Goal: Information Seeking & Learning: Find specific fact

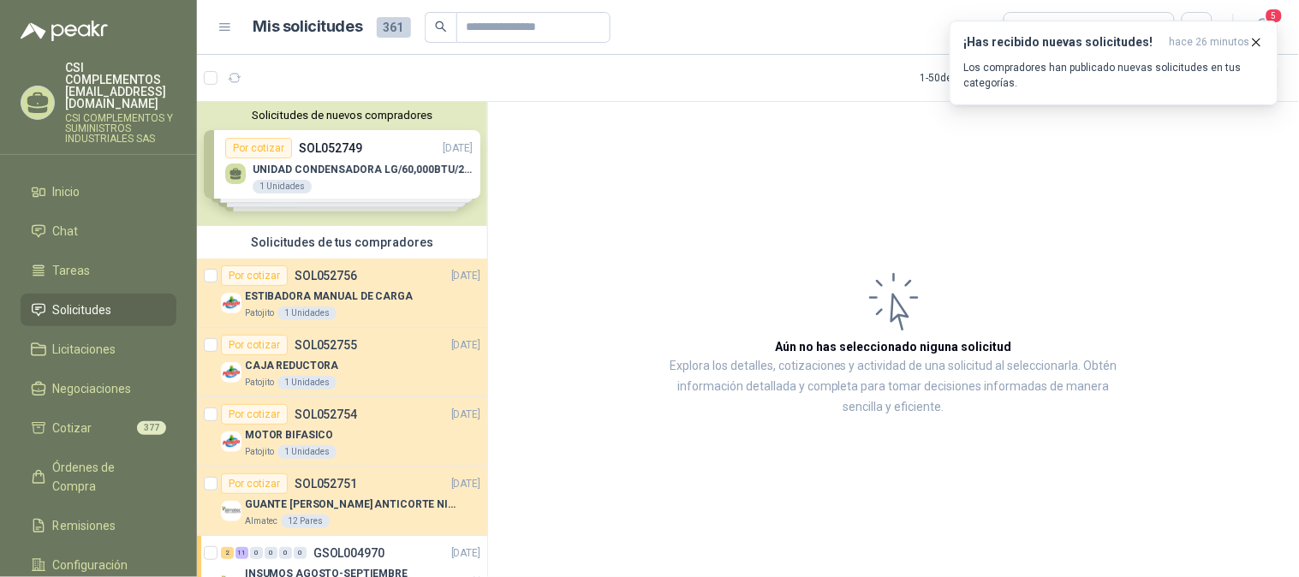
click at [73, 301] on span "Solicitudes" at bounding box center [82, 310] width 59 height 19
click at [276, 71] on span "122" at bounding box center [284, 70] width 21 height 14
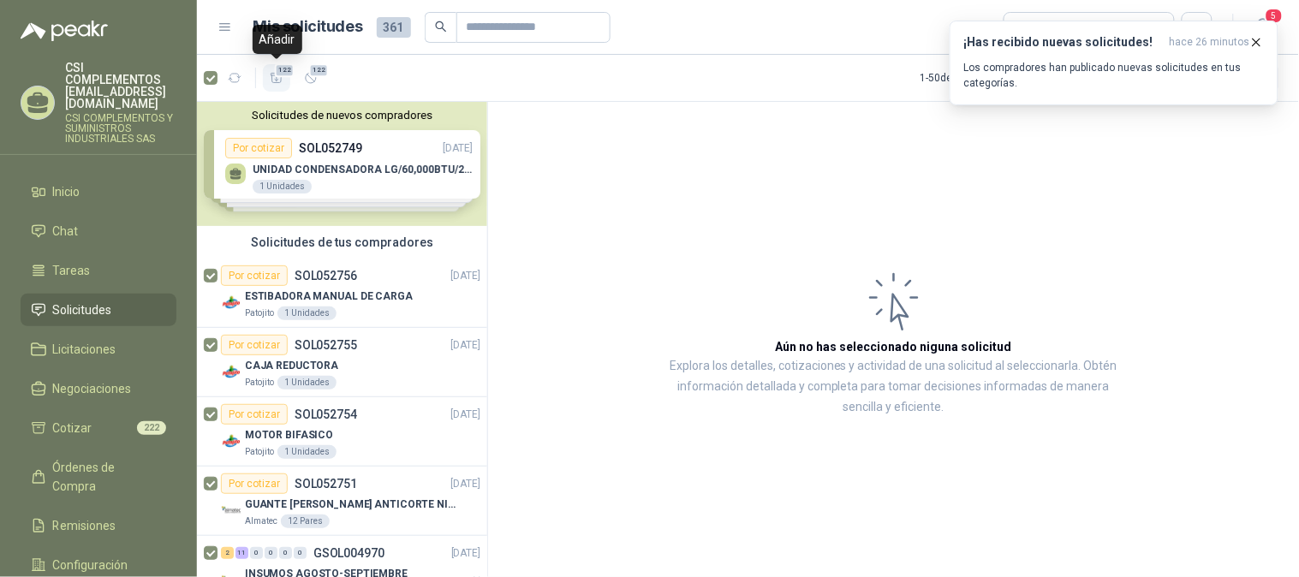
click at [280, 78] on icon "button" at bounding box center [277, 78] width 15 height 15
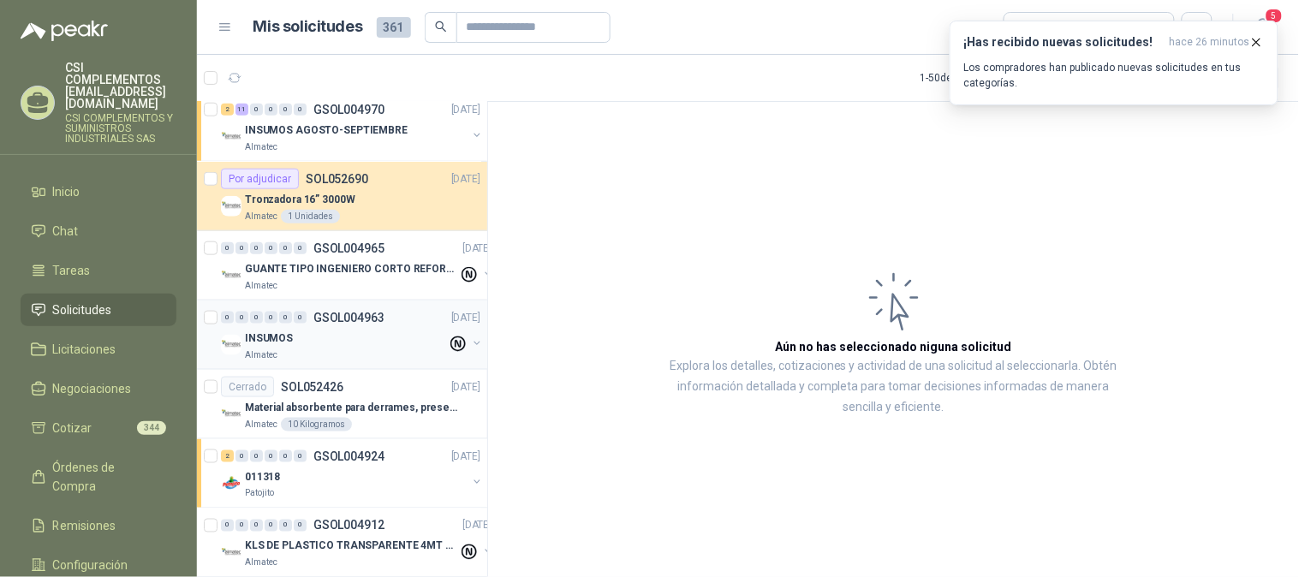
scroll to position [475, 0]
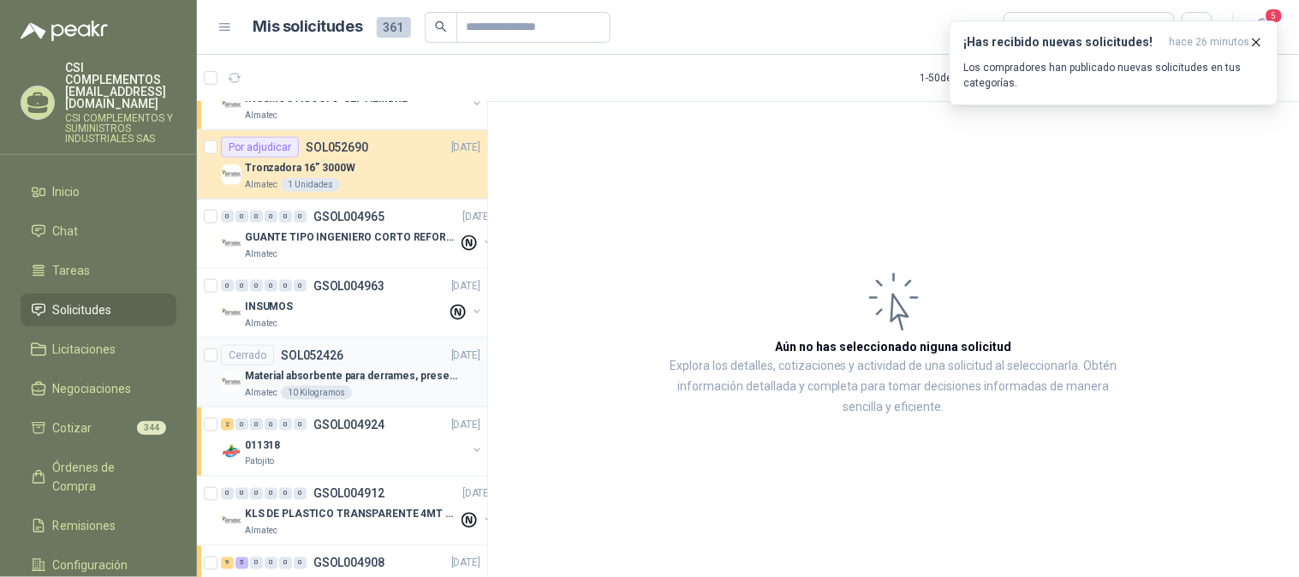
click at [317, 361] on div "Cerrado SOL052426" at bounding box center [282, 355] width 122 height 21
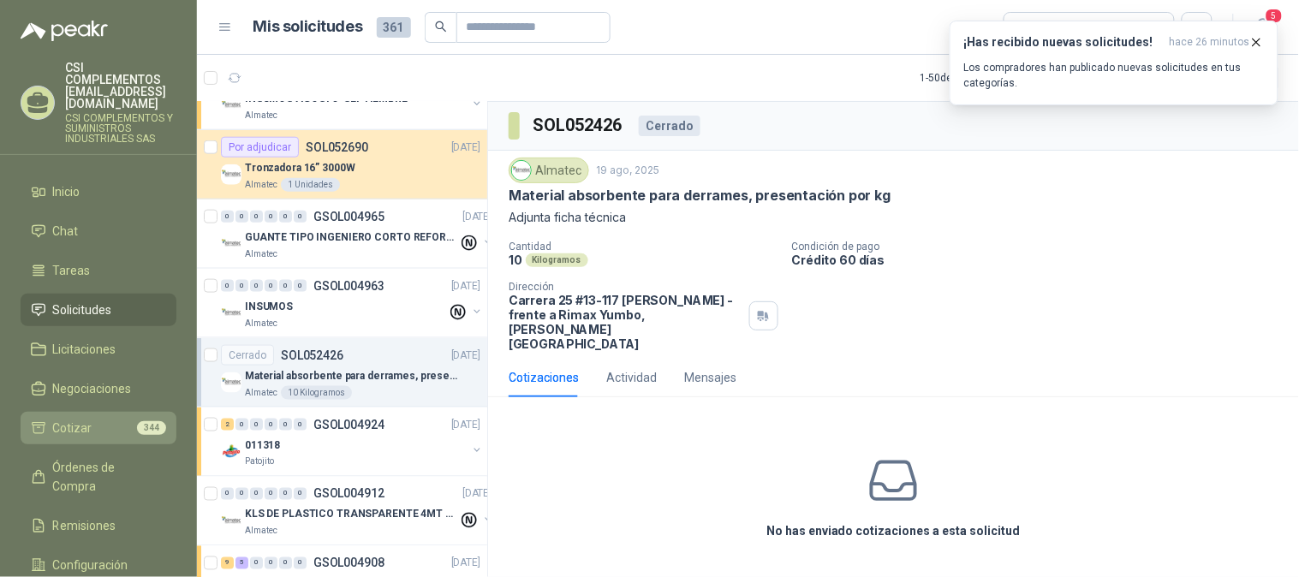
click at [129, 419] on li "Cotizar 344" at bounding box center [98, 428] width 135 height 19
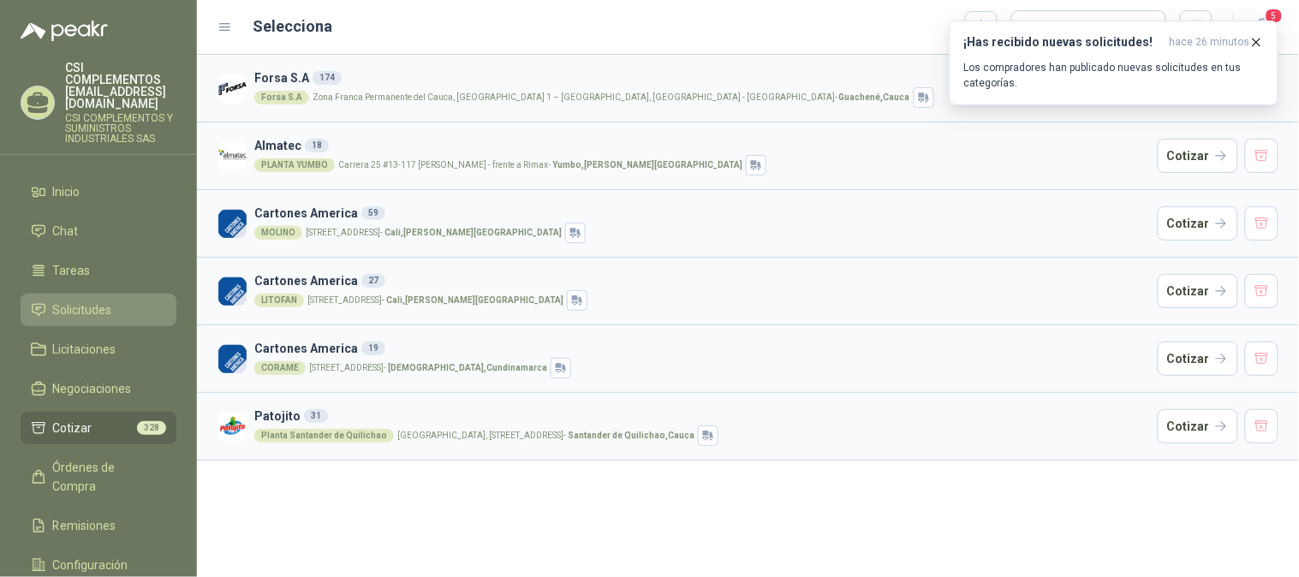
click at [97, 301] on span "Solicitudes" at bounding box center [82, 310] width 59 height 19
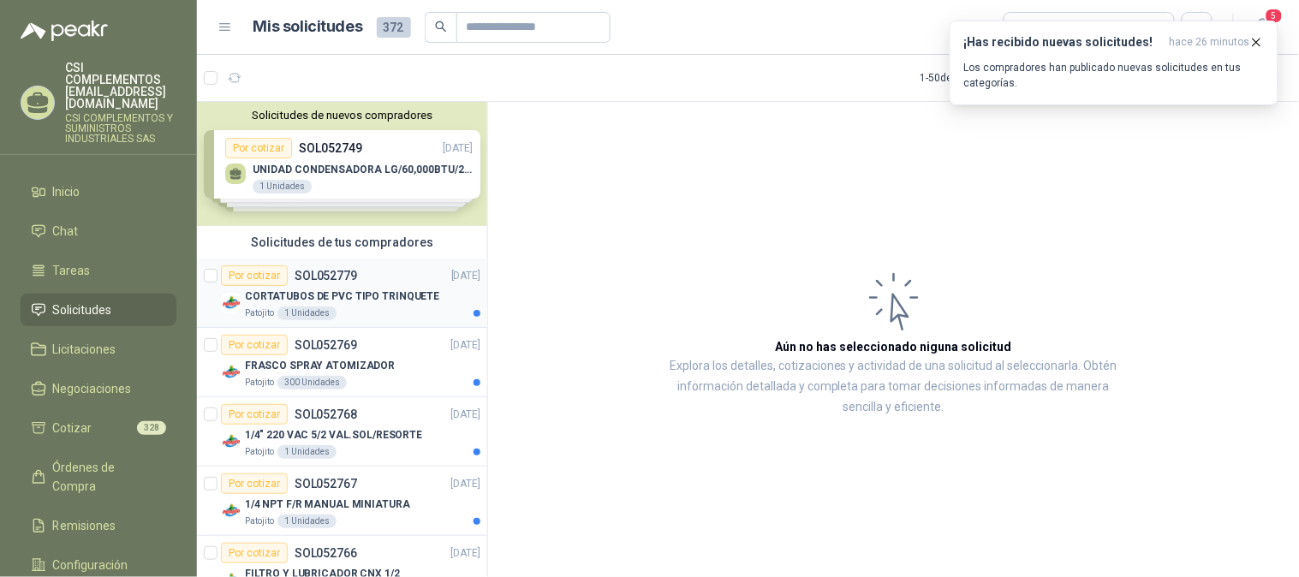
click at [332, 279] on p "SOL052779" at bounding box center [326, 276] width 63 height 12
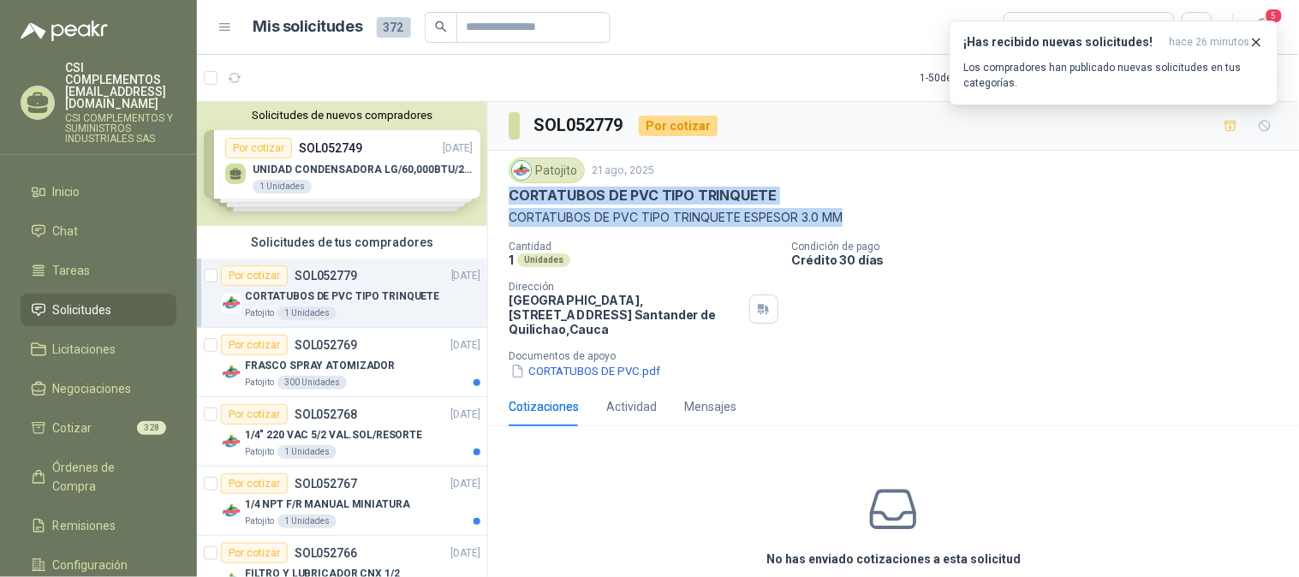
drag, startPoint x: 845, startPoint y: 217, endPoint x: 493, endPoint y: 199, distance: 352.4
click at [493, 199] on div "Patojito [DATE] CORTATUBOS DE PVC TIPO TRINQUETE CORTATUBOS DE PVC TIPO TRINQUE…" at bounding box center [893, 269] width 811 height 236
copy div "CORTATUBOS DE PVC TIPO TRINQUETE CORTATUBOS DE PVC TIPO TRINQUETE ESPESOR 3.0 MM"
click at [336, 339] on p "SOL052769" at bounding box center [326, 345] width 63 height 12
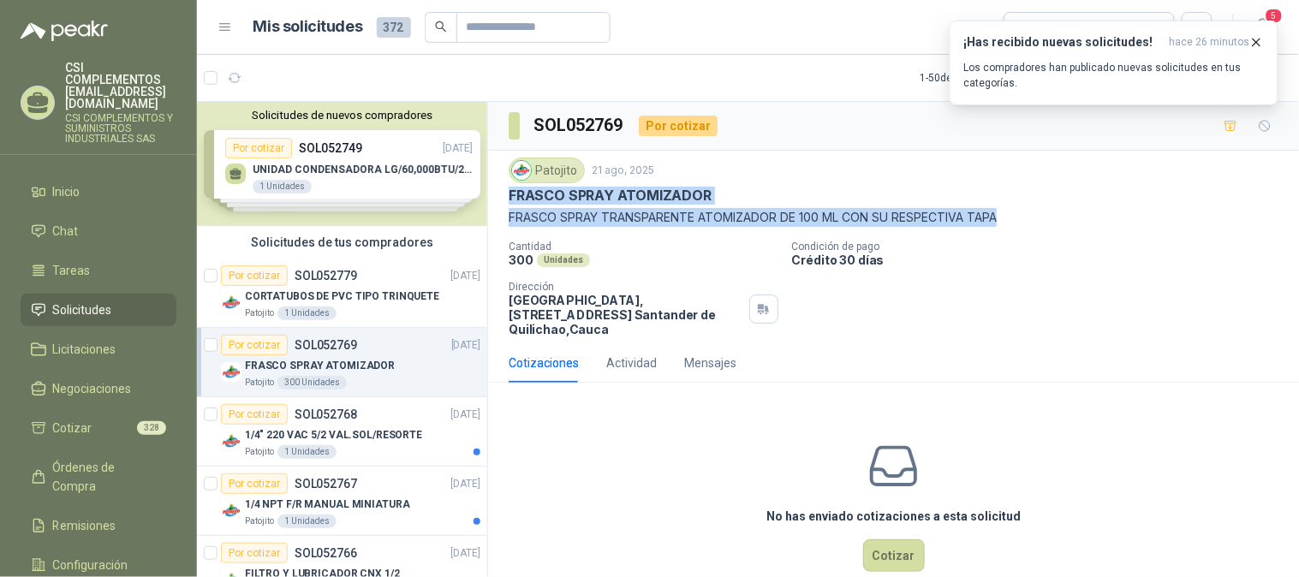
drag, startPoint x: 1015, startPoint y: 218, endPoint x: 510, endPoint y: 198, distance: 504.8
click at [510, 198] on div "Patojito [DATE] FRASCO SPRAY ATOMIZADOR FRASCO SPRAY TRANSPARENTE ATOMIZADOR DE…" at bounding box center [894, 192] width 770 height 69
copy div "FRASCO SPRAY ATOMIZADOR FRASCO SPRAY TRANSPARENTE ATOMIZADOR DE 100 ML CON SU R…"
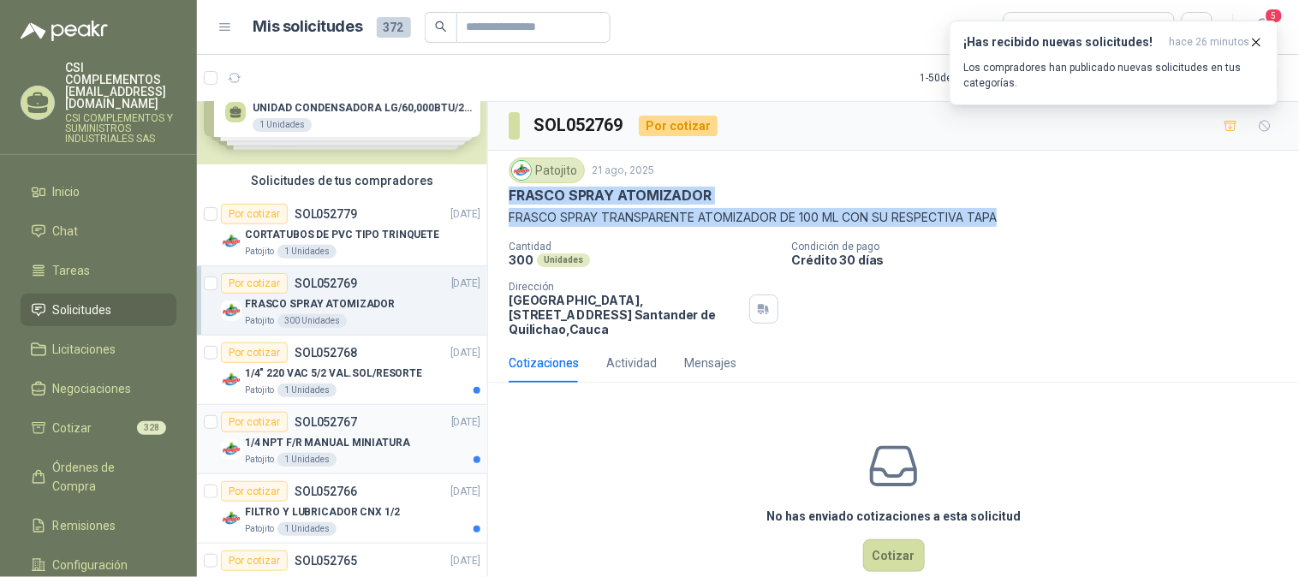
scroll to position [95, 0]
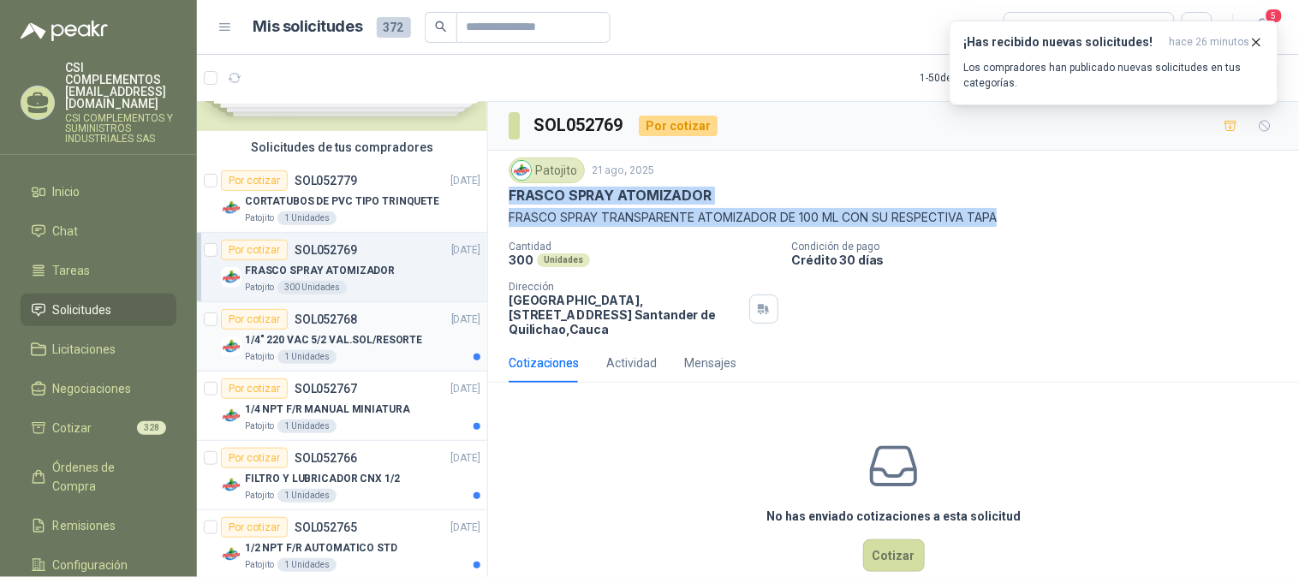
click at [334, 322] on p "SOL052768" at bounding box center [326, 319] width 63 height 12
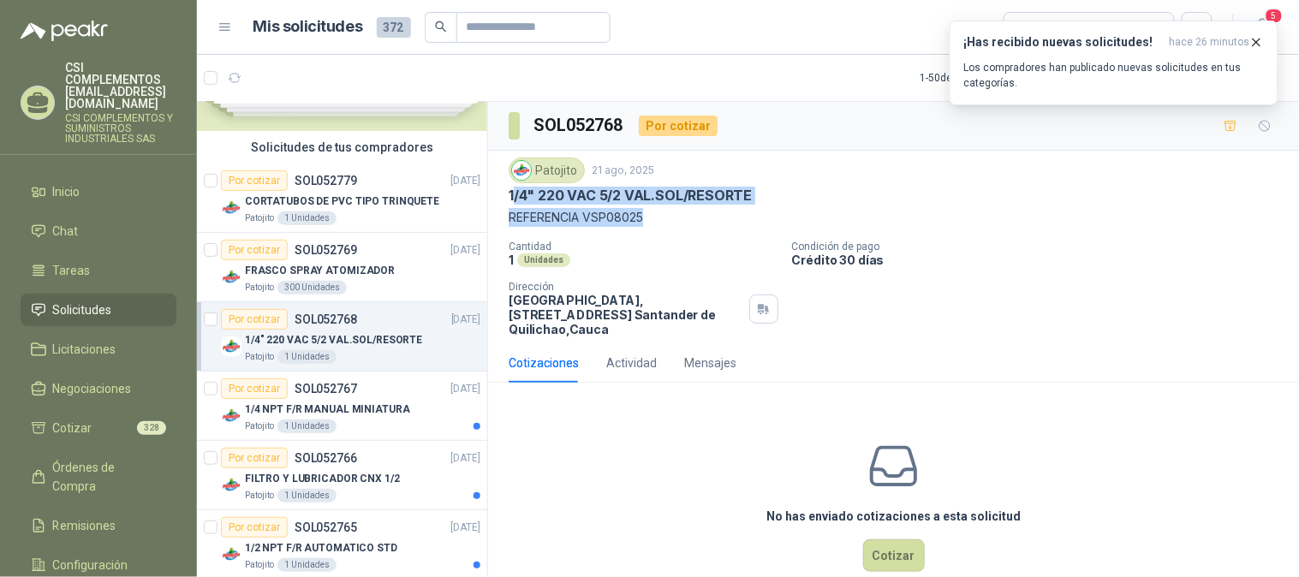
drag, startPoint x: 514, startPoint y: 199, endPoint x: 651, endPoint y: 215, distance: 138.0
click at [651, 215] on div "Patojito [DATE] 1/4" 220 VAC 5/2 VAL.SOL/RESORTE REFERENCIA VSP08025" at bounding box center [894, 192] width 770 height 69
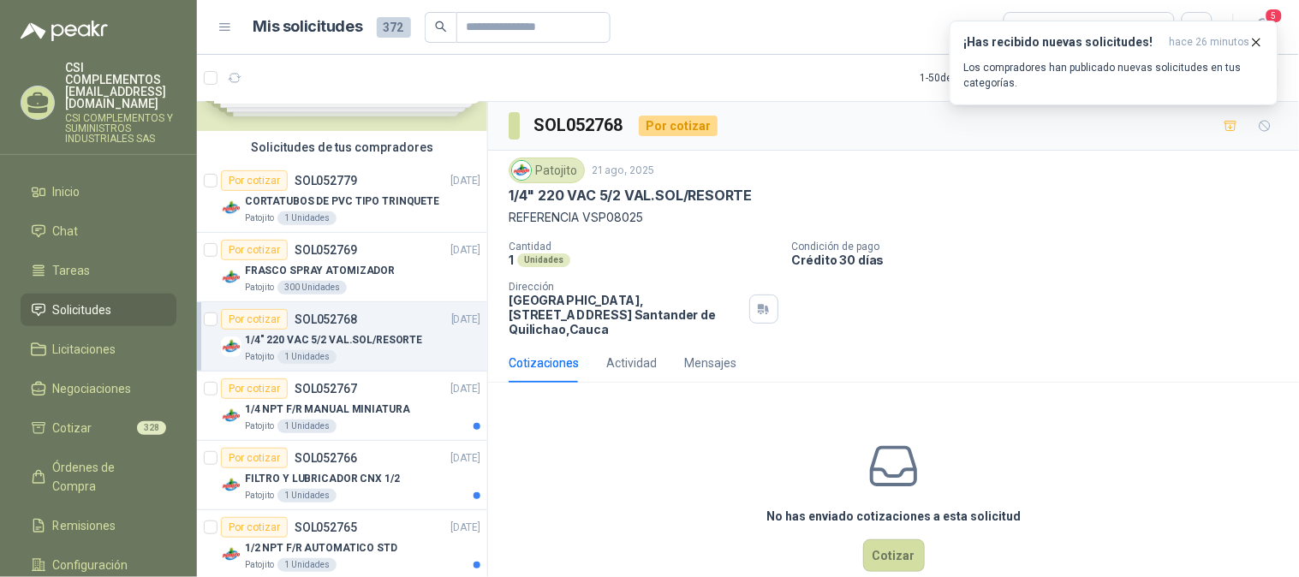
click at [687, 234] on div "Patojito [DATE] 1/4" 220 VAC 5/2 VAL.SOL/RESORTE REFERENCIA VSP08025 Cantidad 1…" at bounding box center [894, 247] width 770 height 179
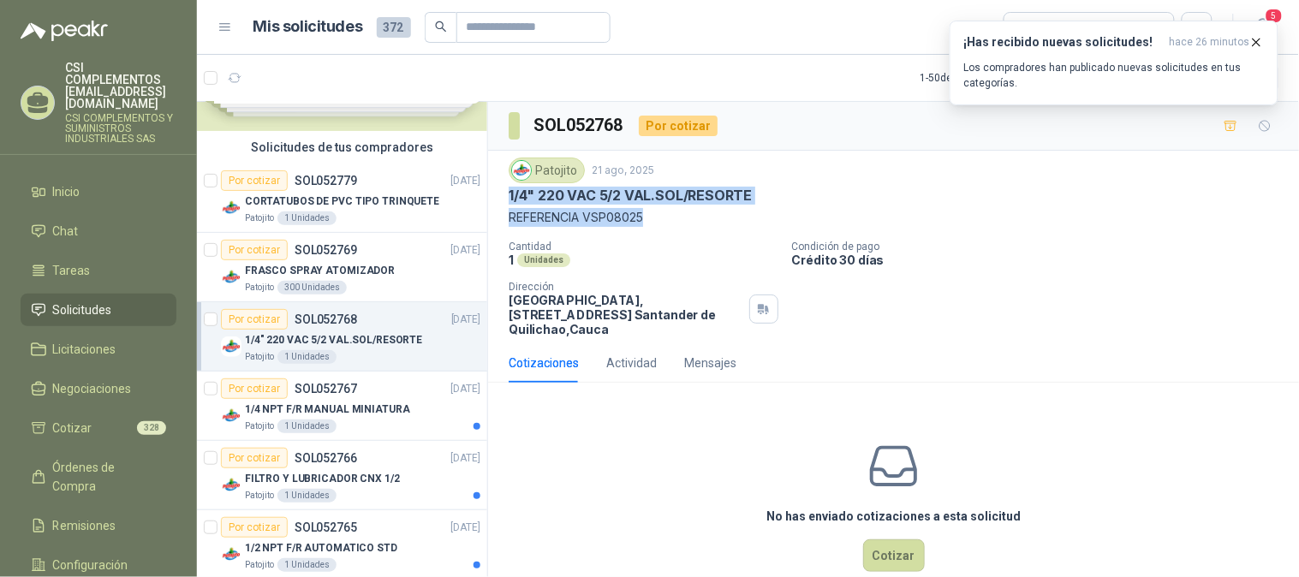
drag, startPoint x: 664, startPoint y: 206, endPoint x: 498, endPoint y: 198, distance: 166.3
click at [498, 198] on div "Patojito [DATE] 1/4" 220 VAC 5/2 VAL.SOL/RESORTE REFERENCIA VSP08025 Cantidad 1…" at bounding box center [893, 247] width 811 height 193
copy div "1/4" 220 VAC 5/2 VAL.SOL/RESORTE REFERENCIA VSP08025"
click at [294, 396] on div "Por cotizar SOL052767" at bounding box center [289, 388] width 136 height 21
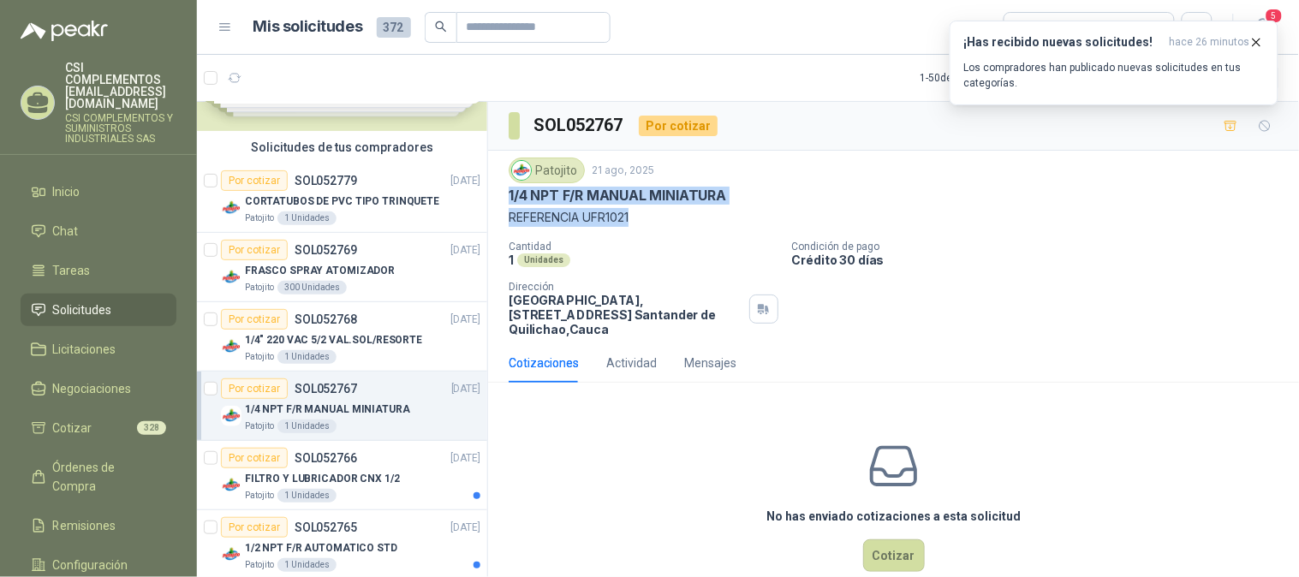
drag, startPoint x: 503, startPoint y: 192, endPoint x: 643, endPoint y: 224, distance: 143.3
click at [643, 224] on div "Patojito [DATE] 1/4 NPT F/R MANUAL MINIATURA REFERENCIA UFR1021 Cantidad 1 Unid…" at bounding box center [893, 247] width 811 height 193
copy div "1/4 NPT F/R MANUAL MINIATURA REFERENCIA UFR1021"
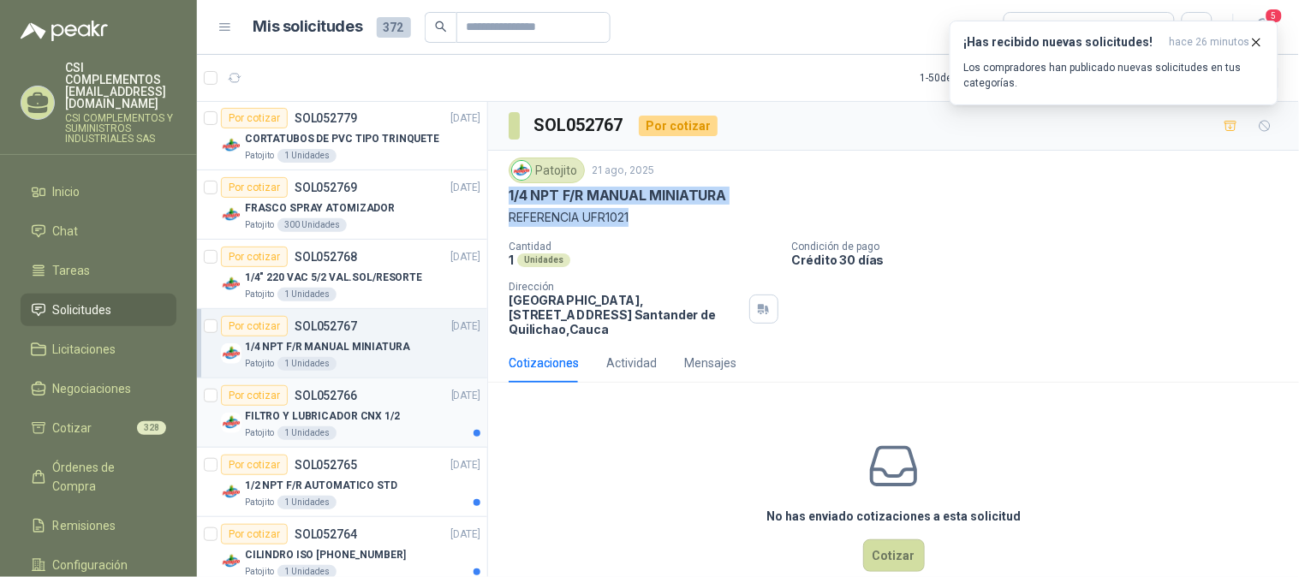
scroll to position [190, 0]
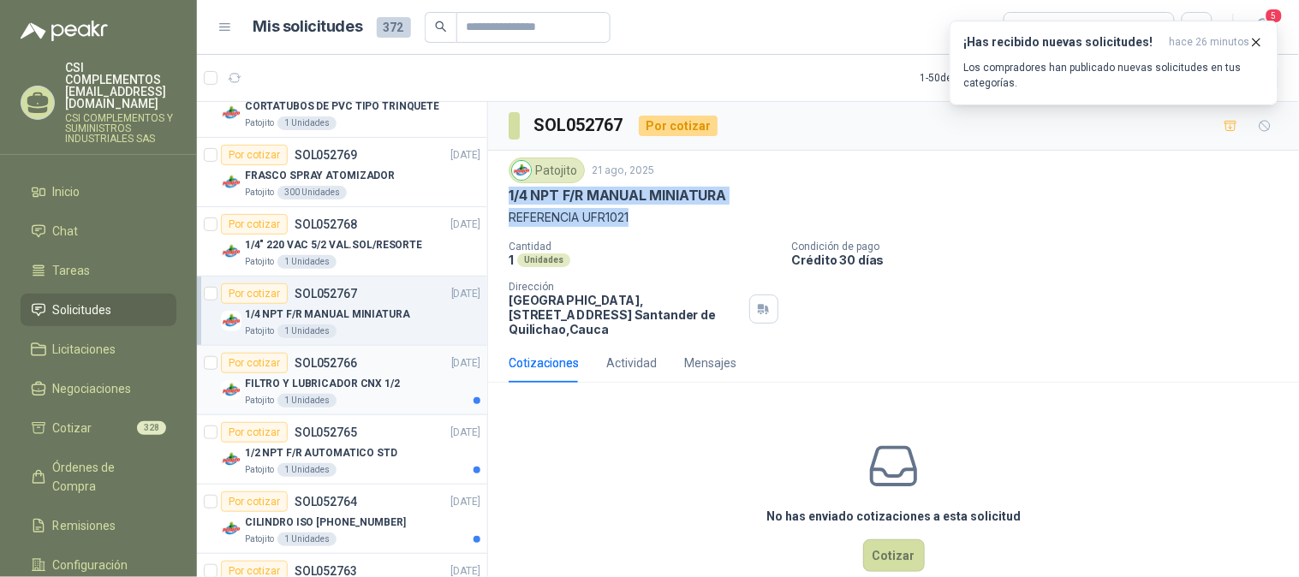
click at [321, 389] on p "FILTRO Y LUBRICADOR CNX 1/2" at bounding box center [322, 384] width 155 height 16
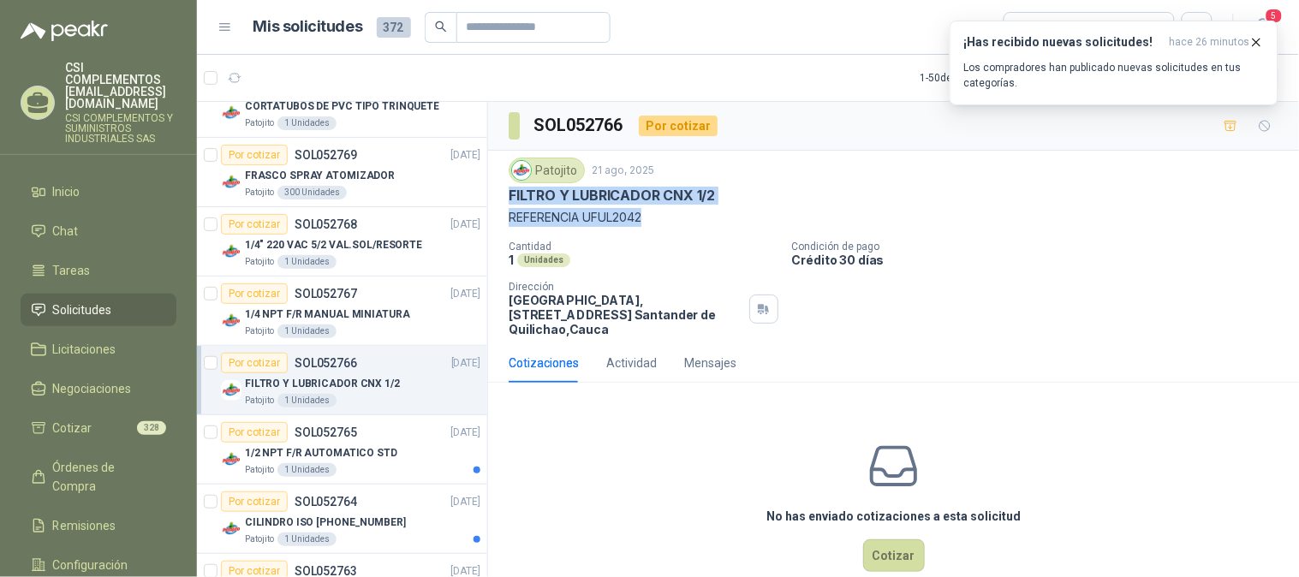
drag, startPoint x: 511, startPoint y: 194, endPoint x: 675, endPoint y: 225, distance: 166.6
click at [675, 226] on div "Patojito [DATE] FILTRO Y LUBRICADOR CNX 1/2 REFERENCIA UFUL2042" at bounding box center [894, 192] width 770 height 69
copy div "FILTRO Y LUBRICADOR CNX 1/2 REFERENCIA UFUL2042"
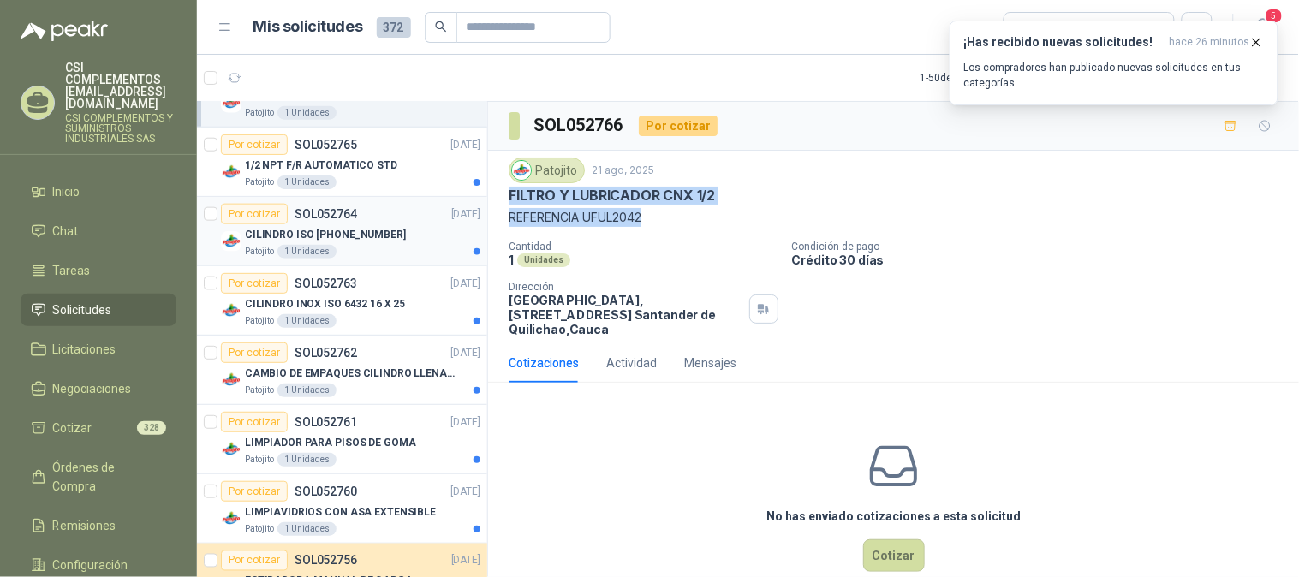
scroll to position [475, 0]
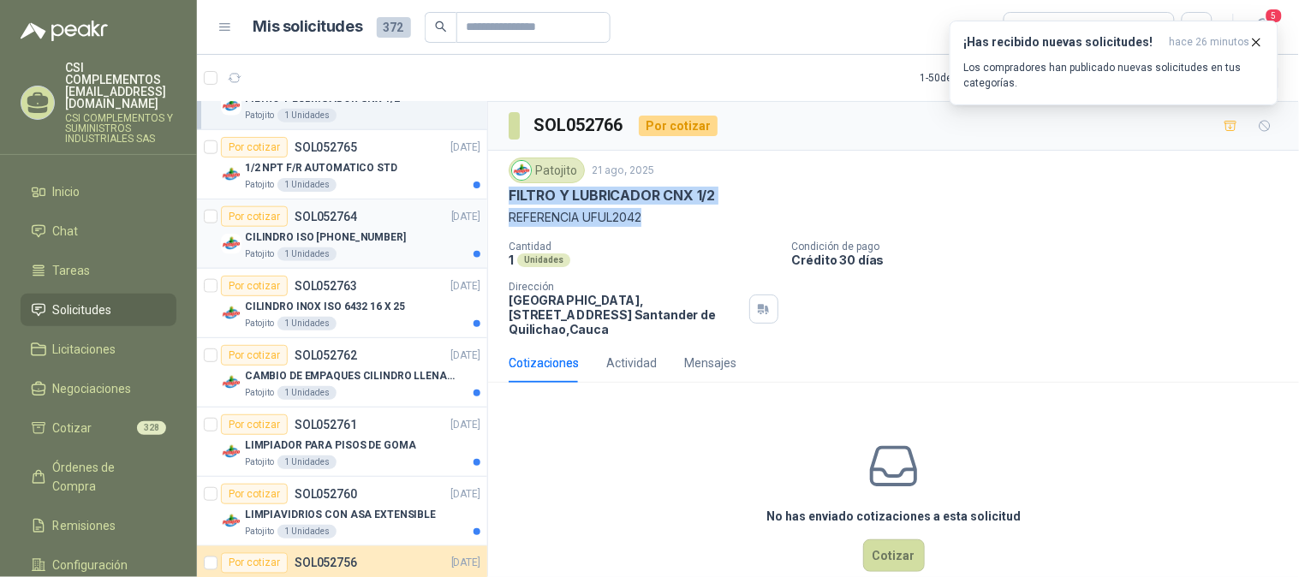
click at [353, 229] on p "CILINDRO ISO [PHONE_NUMBER]" at bounding box center [325, 237] width 161 height 16
drag, startPoint x: 514, startPoint y: 193, endPoint x: 648, endPoint y: 228, distance: 138.9
click at [648, 228] on div "Patojito [DATE] CILINDRO ISO [PHONE_NUMBER] REFERENCIA CA80150 Cantidad 1 Unida…" at bounding box center [894, 247] width 770 height 179
drag, startPoint x: 645, startPoint y: 229, endPoint x: 629, endPoint y: 233, distance: 15.8
click at [642, 229] on div "Patojito [DATE] CILINDRO ISO [PHONE_NUMBER] REFERENCIA CA80150 Cantidad 1 Unida…" at bounding box center [894, 247] width 770 height 179
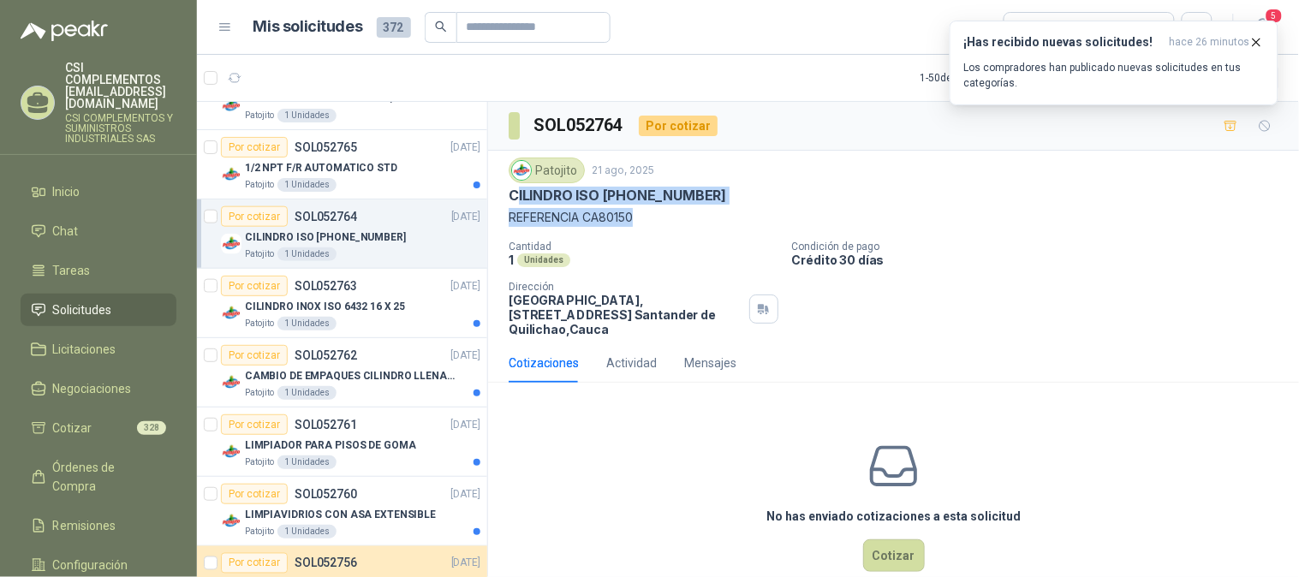
click at [657, 232] on div "Patojito [DATE] CILINDRO ISO [PHONE_NUMBER] REFERENCIA CA80150 Cantidad 1 Unida…" at bounding box center [894, 247] width 770 height 179
drag, startPoint x: 644, startPoint y: 226, endPoint x: 493, endPoint y: 198, distance: 153.3
click at [489, 198] on div "Patojito [DATE] CILINDRO ISO [PHONE_NUMBER] REFERENCIA CA80150 Cantidad 1 Unida…" at bounding box center [893, 247] width 811 height 193
copy div "CILINDRO ISO [PHONE_NUMBER] REFERENCIA CA80150"
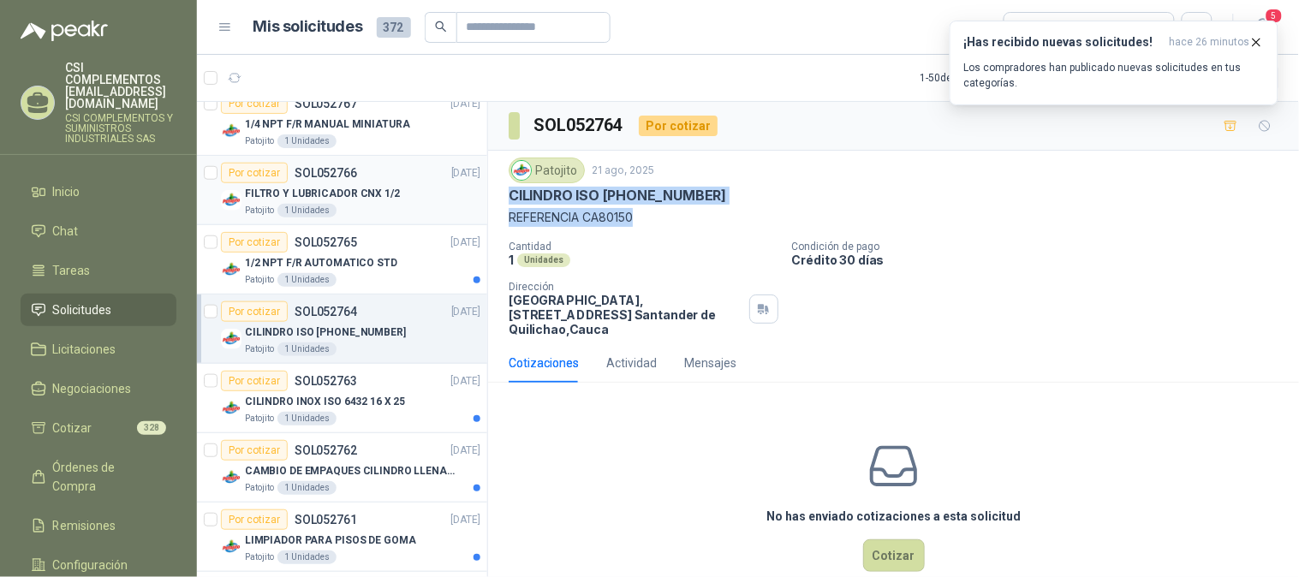
click at [360, 186] on p "FILTRO Y LUBRICADOR CNX 1/2" at bounding box center [322, 194] width 155 height 16
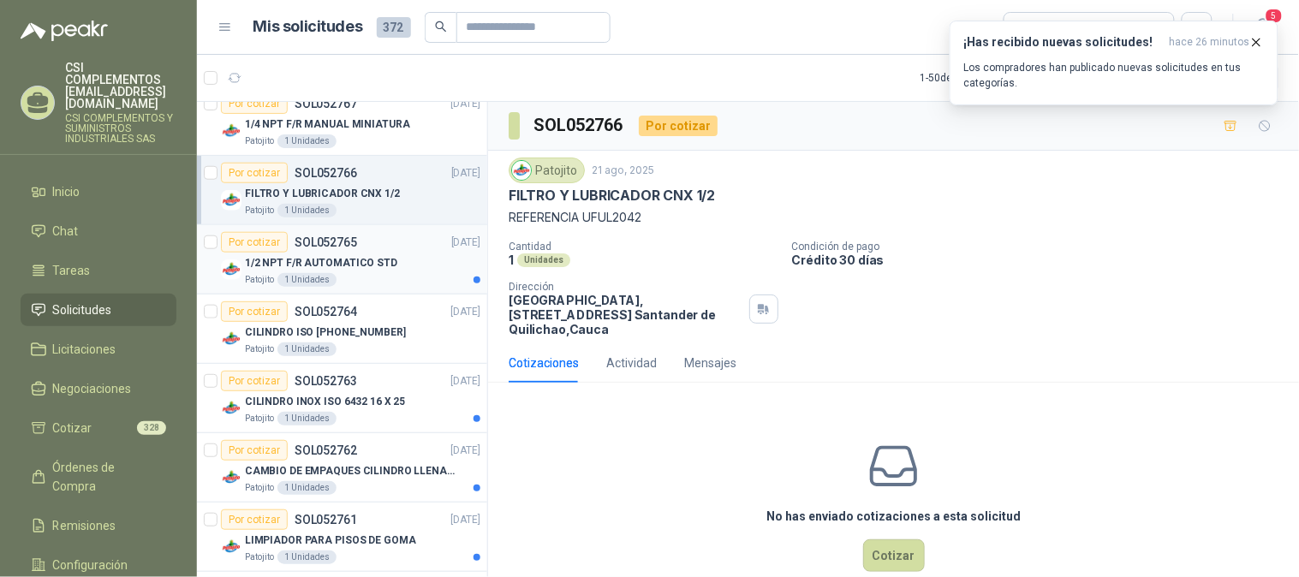
click at [383, 253] on div "1/2 NPT F/R AUTOMATICO STD" at bounding box center [362, 263] width 235 height 21
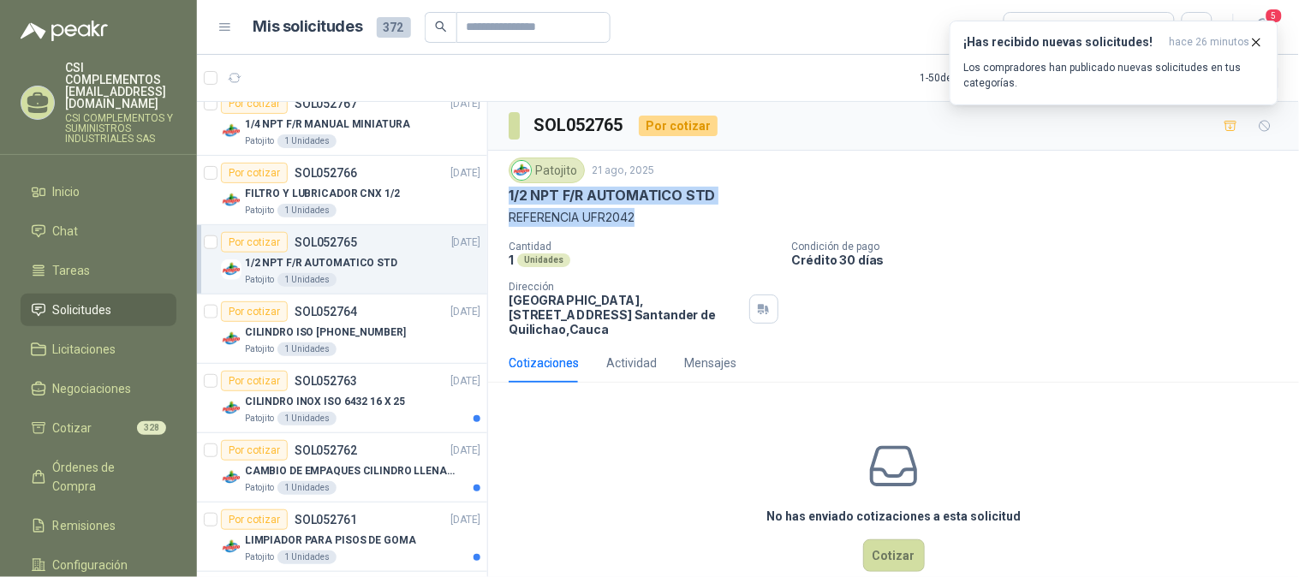
drag, startPoint x: 508, startPoint y: 195, endPoint x: 664, endPoint y: 212, distance: 156.7
click at [664, 212] on div "Patojito [DATE] 1/2 NPT F/R AUTOMATICO STD REFERENCIA UFR2042" at bounding box center [894, 192] width 770 height 69
copy div "1/2 NPT F/R AUTOMATICO STD REFERENCIA UFR2042"
click at [277, 338] on p "CILINDRO ISO [PHONE_NUMBER]" at bounding box center [325, 333] width 161 height 16
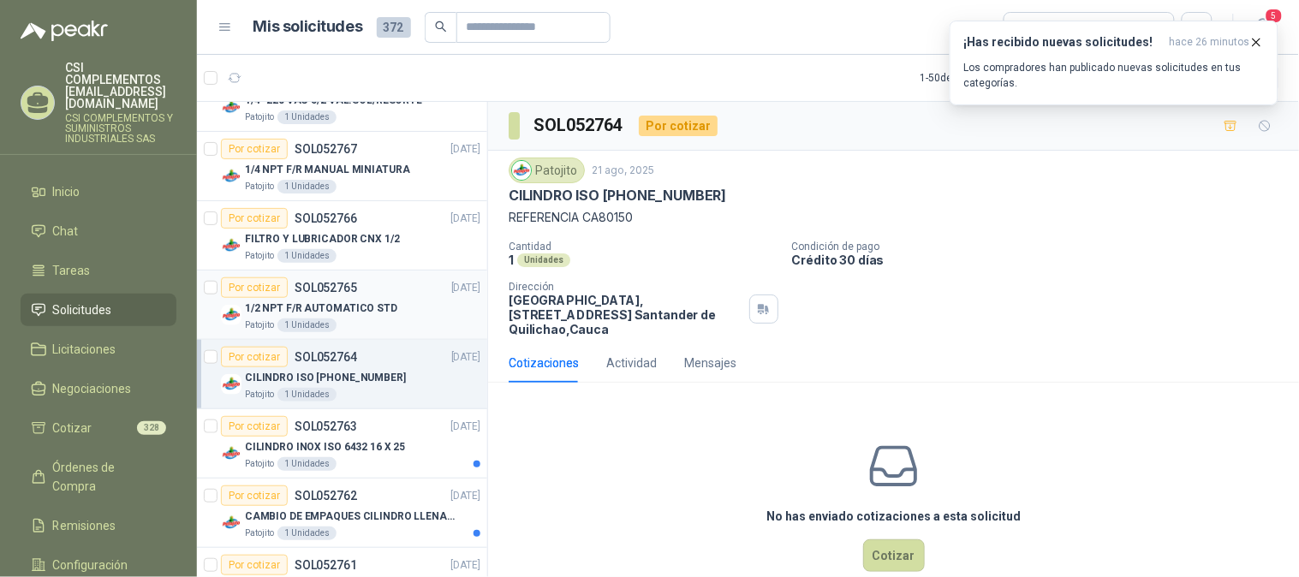
scroll to position [380, 0]
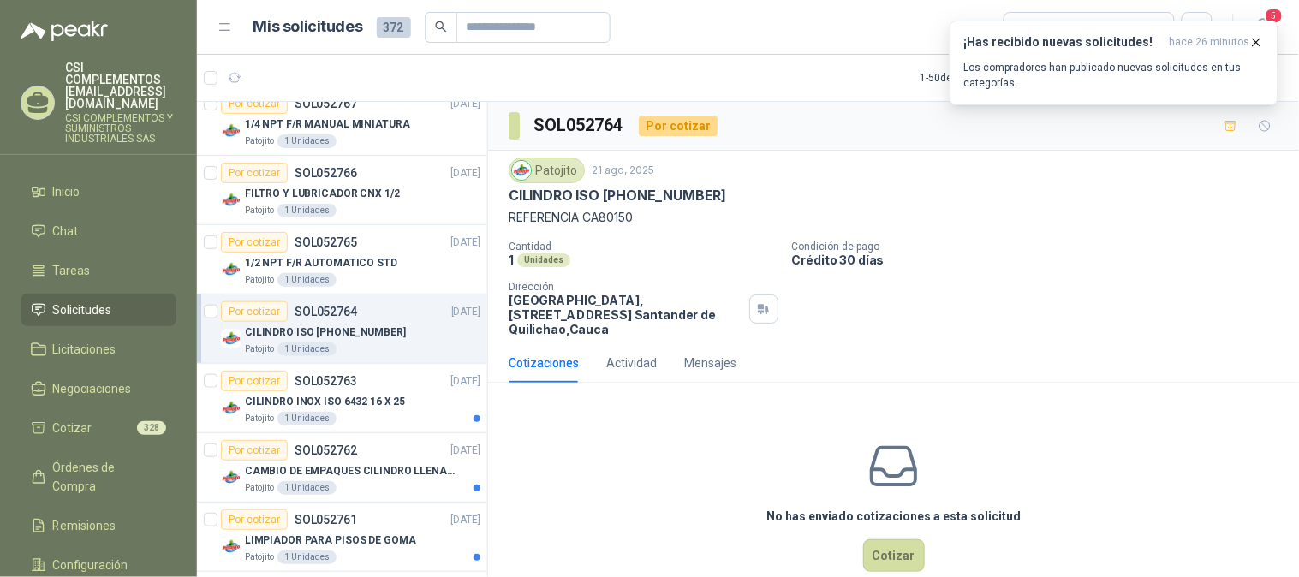
click at [310, 337] on p "CILINDRO ISO [PHONE_NUMBER]" at bounding box center [325, 333] width 161 height 16
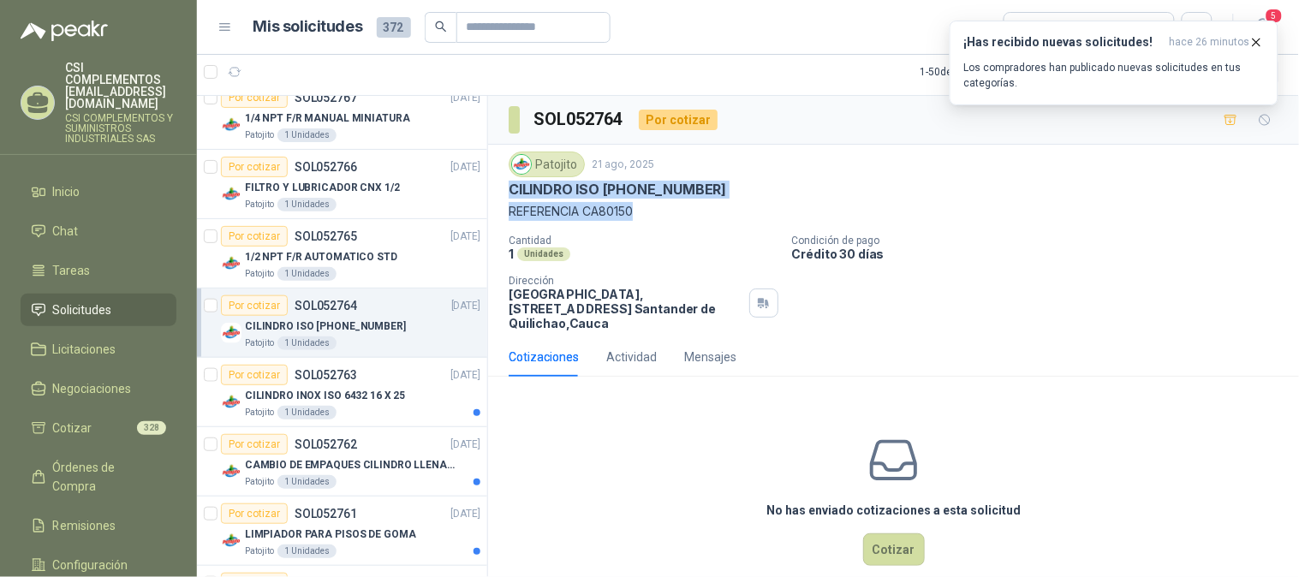
drag, startPoint x: 645, startPoint y: 203, endPoint x: 522, endPoint y: 188, distance: 123.3
click at [503, 187] on div "Patojito [DATE] CILINDRO ISO [PHONE_NUMBER] REFERENCIA CA80150 Cantidad 1 Unida…" at bounding box center [893, 241] width 811 height 193
copy div "CILINDRO ISO [PHONE_NUMBER] REFERENCIA CA80150"
click at [323, 382] on div "Por cotizar SOL052763" at bounding box center [289, 375] width 136 height 21
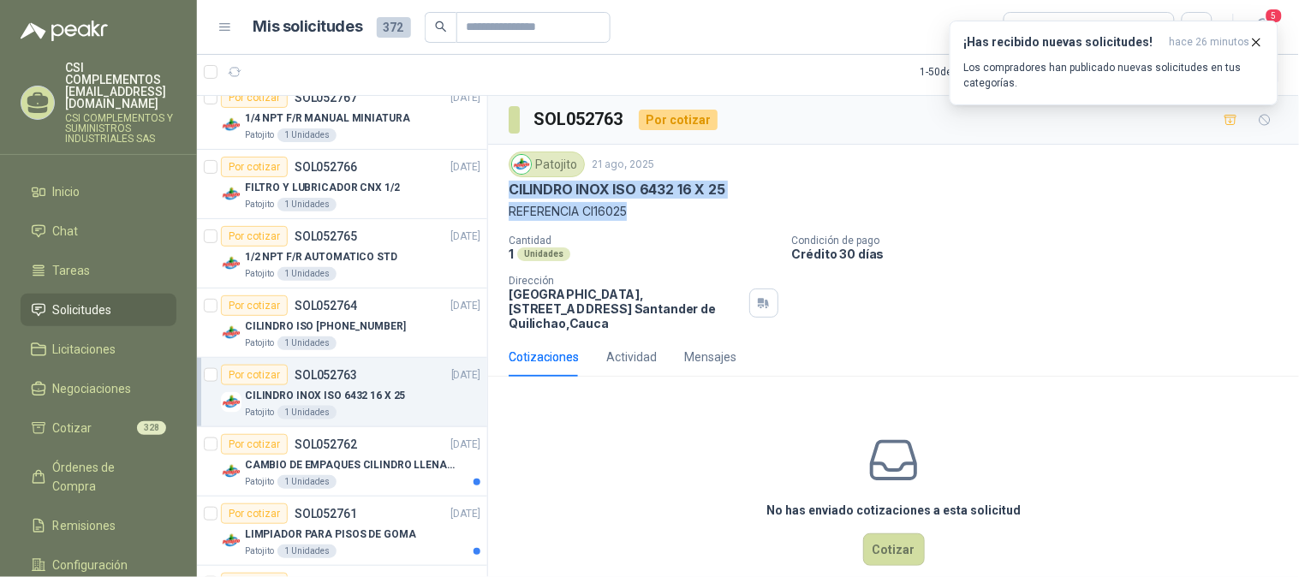
drag, startPoint x: 630, startPoint y: 217, endPoint x: 502, endPoint y: 193, distance: 130.8
click at [502, 191] on div "Patojito [DATE] CILINDRO INOX ISO 6432 16 X 25 REFERENCIA CI16025 Cantidad 1 Un…" at bounding box center [893, 241] width 811 height 193
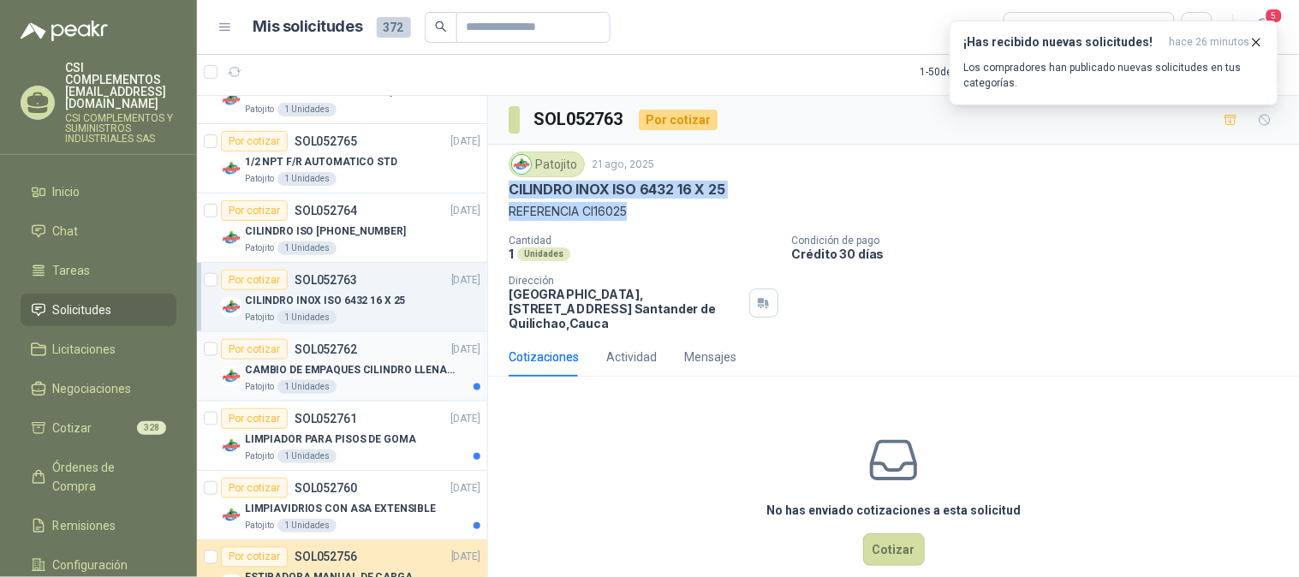
click at [353, 351] on p "SOL052762" at bounding box center [326, 349] width 63 height 12
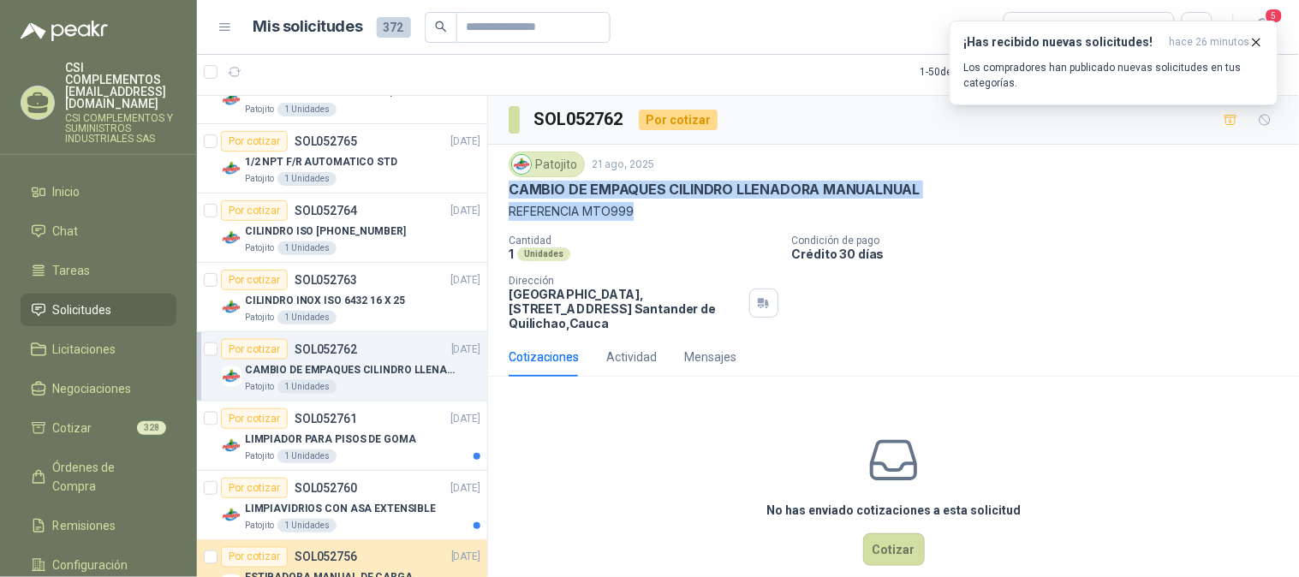
drag, startPoint x: 510, startPoint y: 192, endPoint x: 646, endPoint y: 223, distance: 139.8
click at [646, 223] on div "Patojito [DATE] CAMBIO DE EMPAQUES CILINDRO LLENADORA MANUALNUAL REFERENCIA MTO…" at bounding box center [894, 241] width 770 height 179
copy div "CAMBIO DE EMPAQUES CILINDRO LLENADORA MANUALNUAL REFERENCIA MTO999"
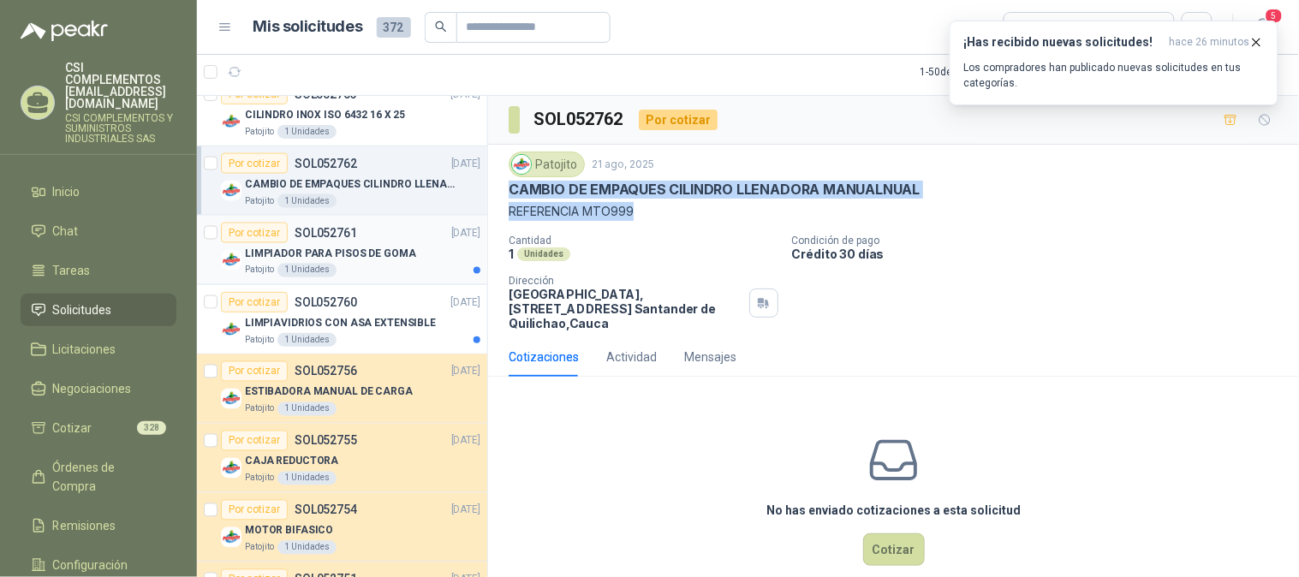
scroll to position [665, 0]
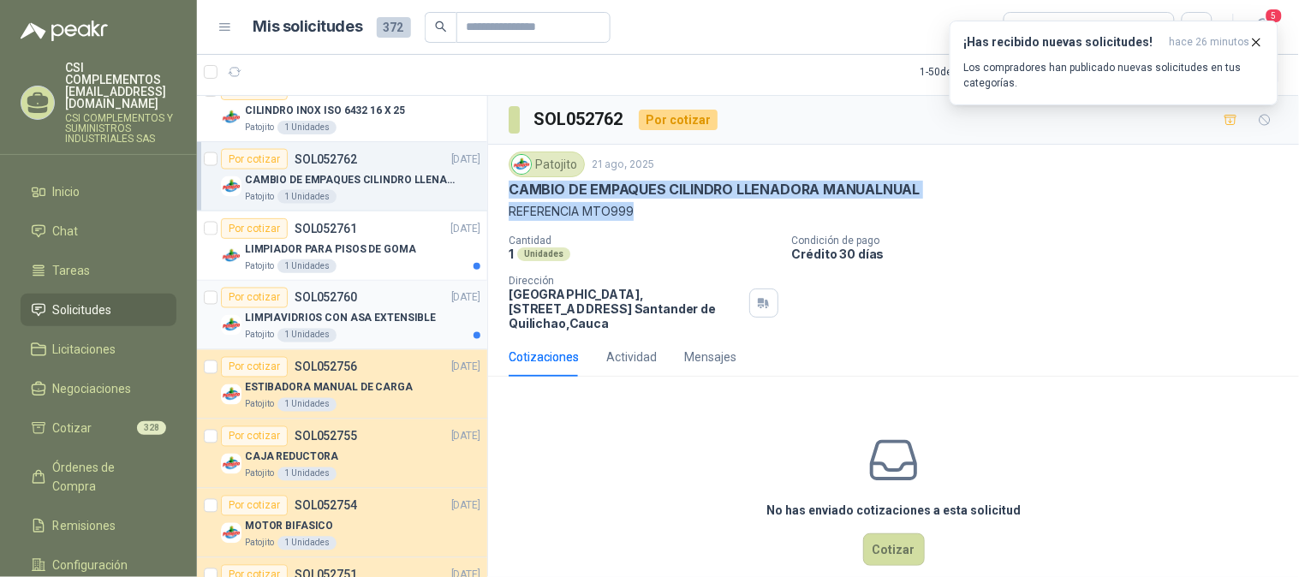
click at [339, 319] on p "LIMPIAVIDRIOS CON ASA EXTENSIBLE" at bounding box center [340, 319] width 191 height 16
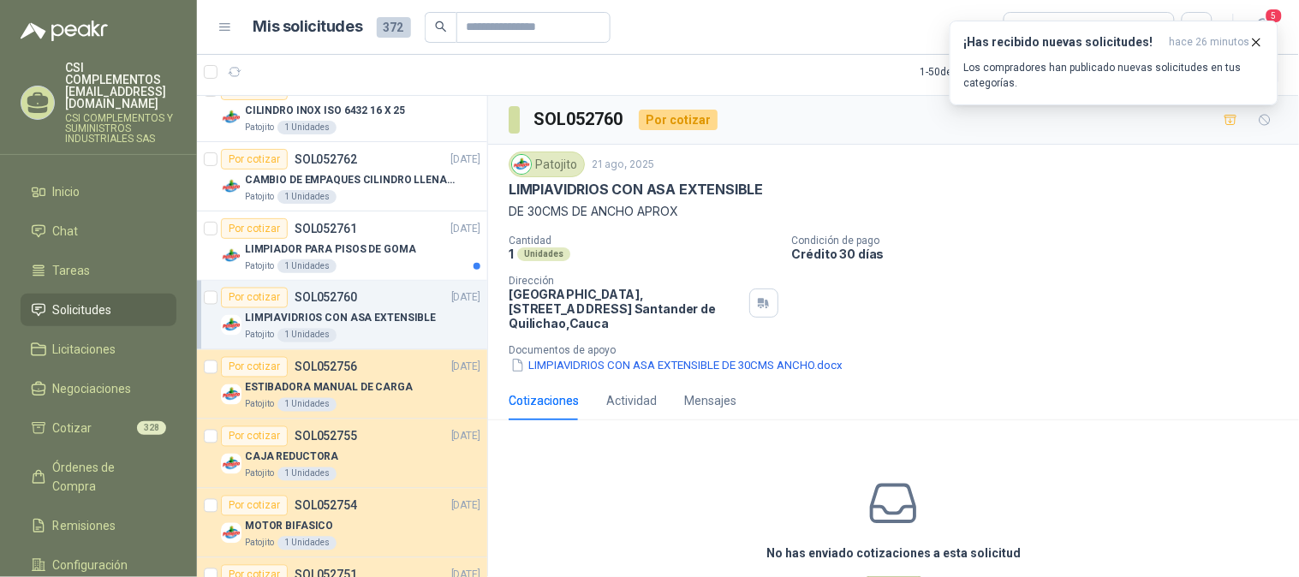
drag, startPoint x: 688, startPoint y: 215, endPoint x: 503, endPoint y: 189, distance: 187.6
click at [503, 189] on div "Patojito [DATE] LIMPIAVIDRIOS CON ASA EXTENSIBLE DE 30CMS DE ANCHO APROX Cantid…" at bounding box center [893, 263] width 811 height 236
copy div "LIMPIAVIDRIOS CON ASA EXTENSIBLE DE 30CMS DE ANCHO APROX"
